Goal: Information Seeking & Learning: Compare options

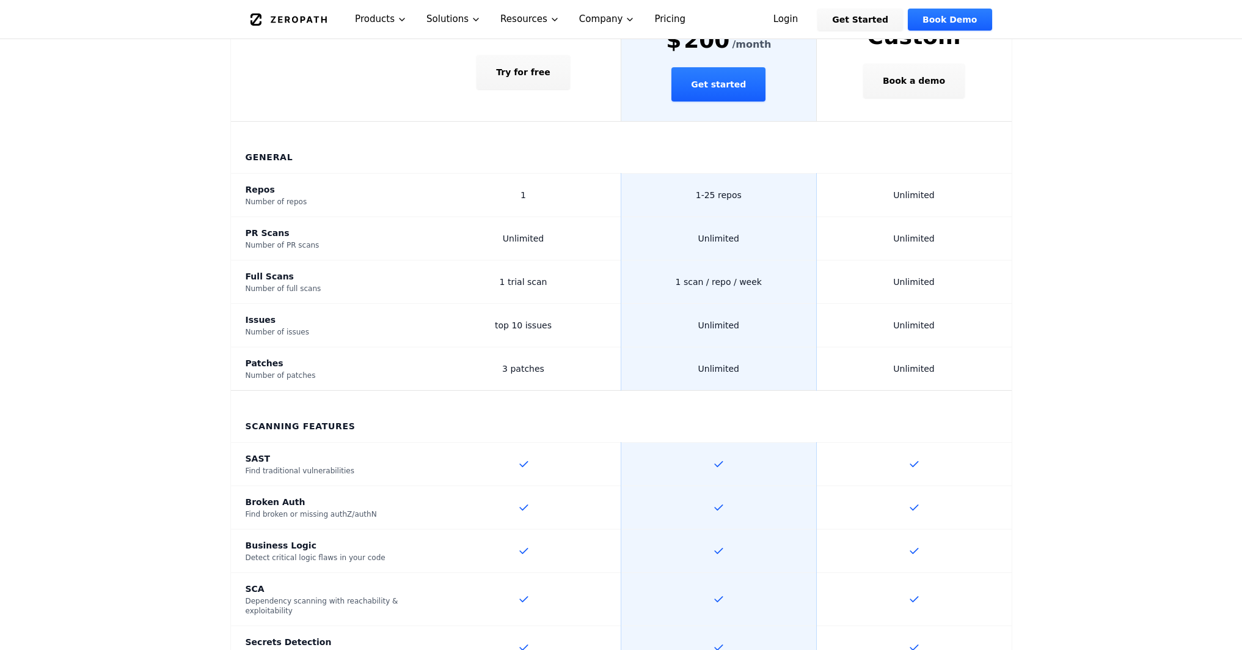
scroll to position [430, 0]
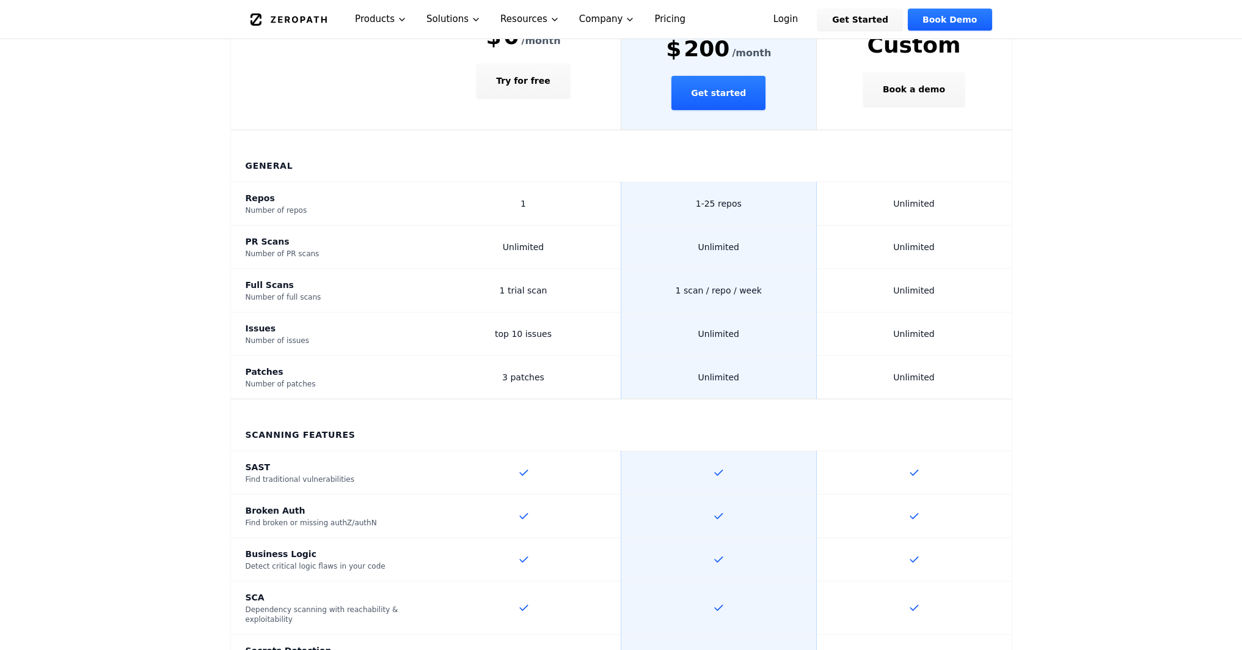
click at [730, 285] on span "1 scan / repo / week" at bounding box center [719, 290] width 86 height 10
click at [717, 329] on span "Unlimited" at bounding box center [718, 334] width 41 height 10
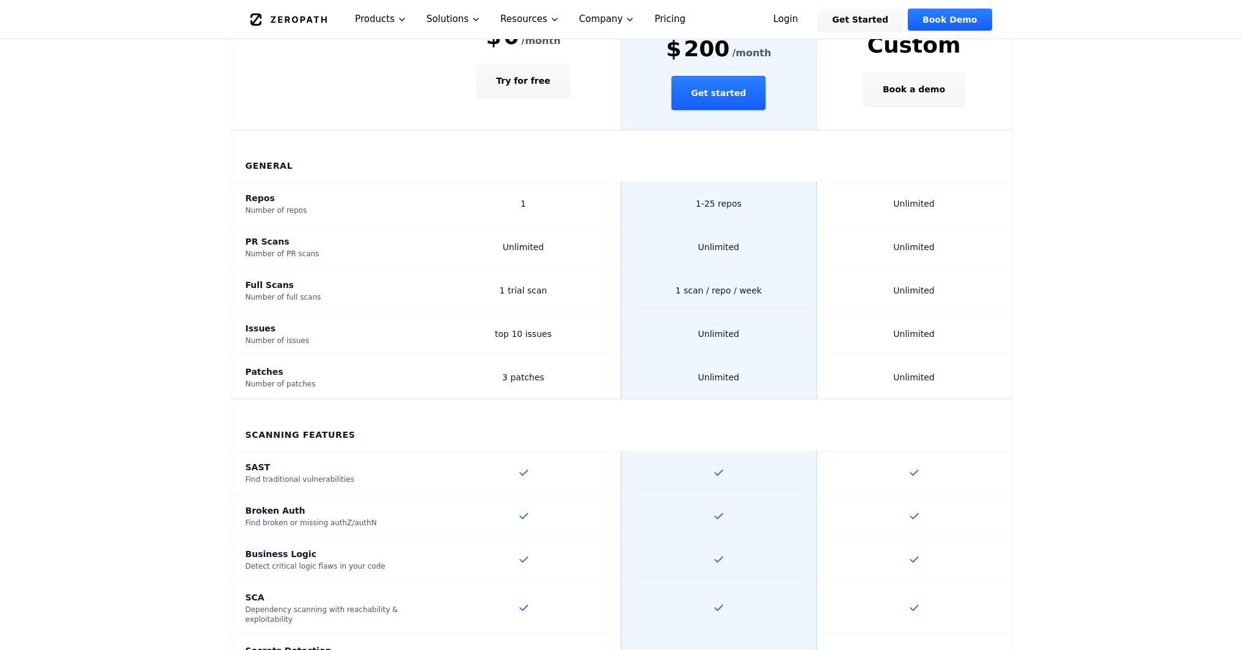
click at [718, 356] on td "Unlimited" at bounding box center [719, 377] width 196 height 43
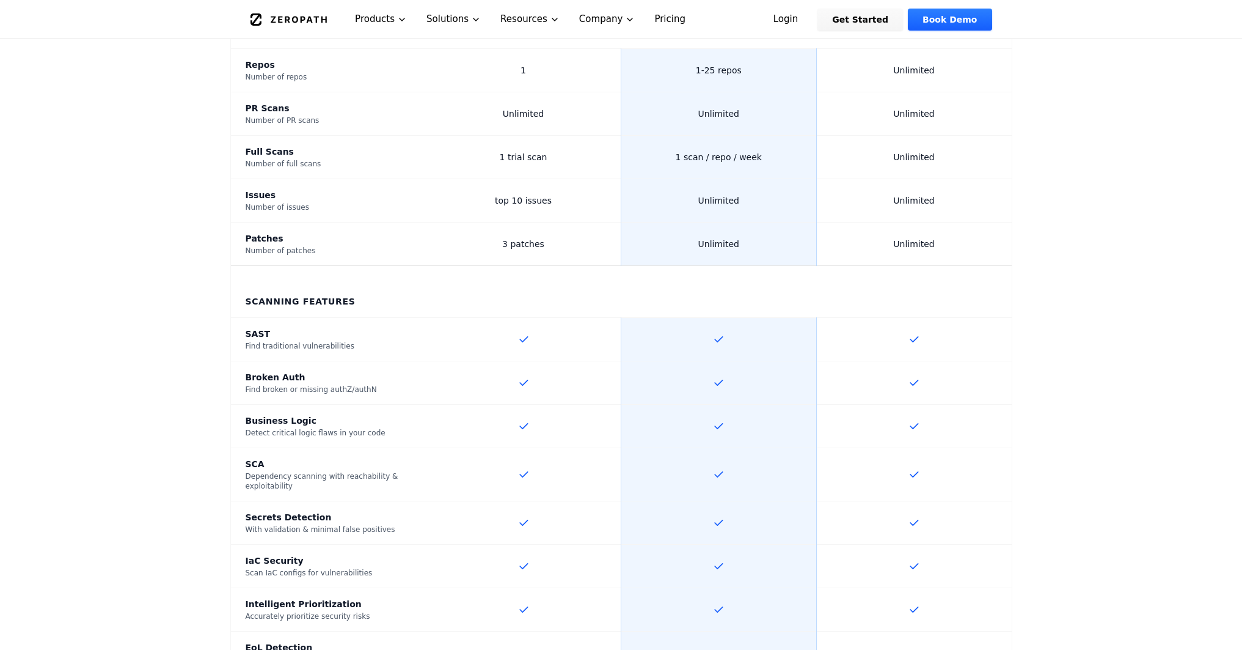
scroll to position [439, 0]
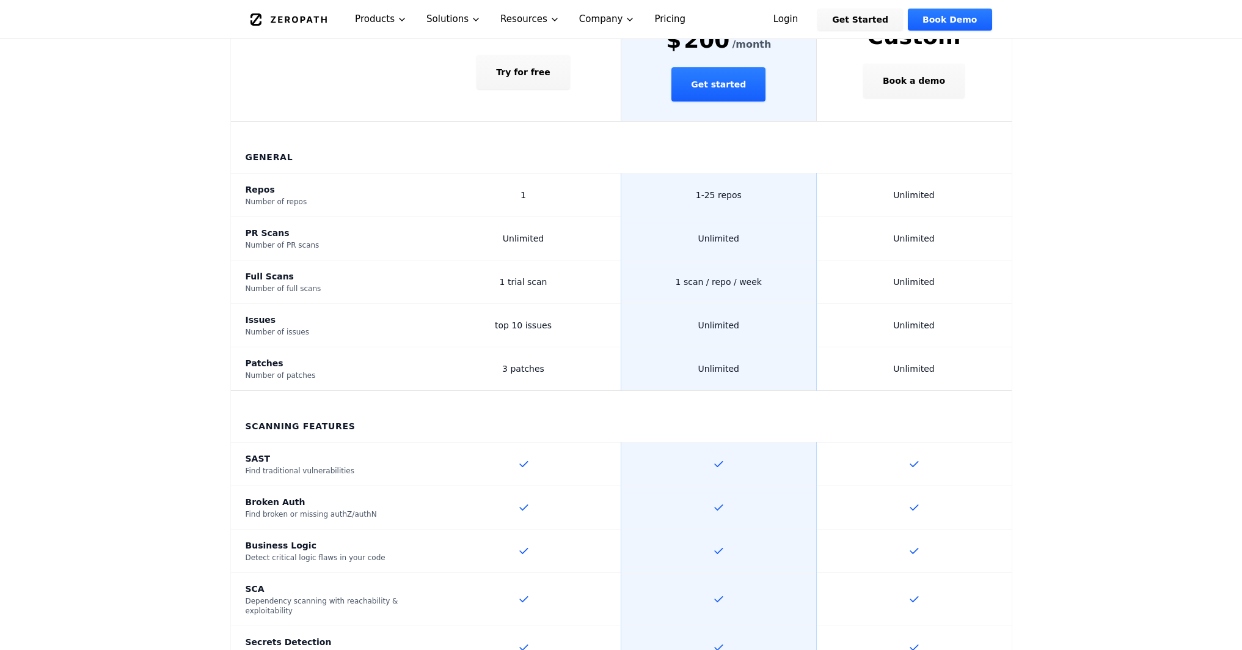
click at [711, 277] on span "1 scan / repo / week" at bounding box center [719, 282] width 86 height 10
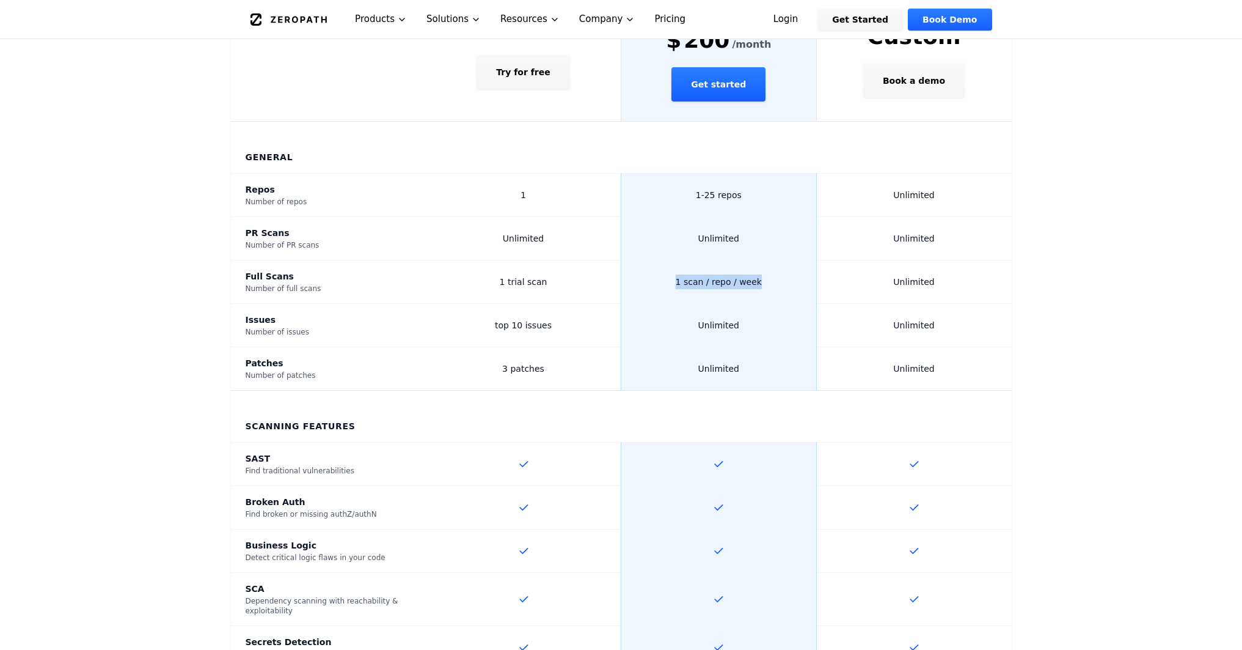
click at [711, 277] on span "1 scan / repo / week" at bounding box center [719, 282] width 86 height 10
click at [710, 277] on span "1 scan / repo / week" at bounding box center [719, 282] width 86 height 10
